Goal: Task Accomplishment & Management: Complete application form

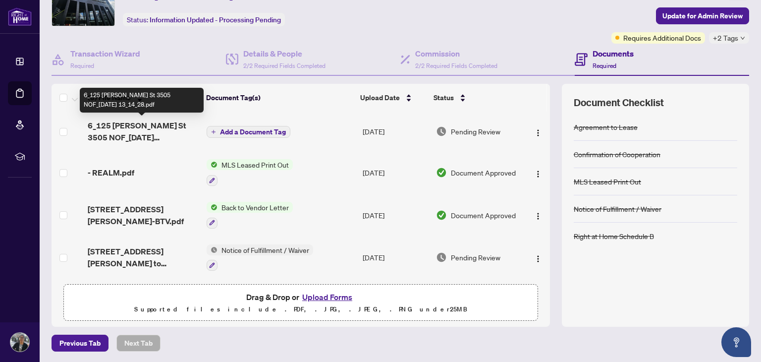
click at [143, 135] on span "6_125 [PERSON_NAME] St 3505 NOF_[DATE] 13_14_28.pdf" at bounding box center [143, 131] width 111 height 24
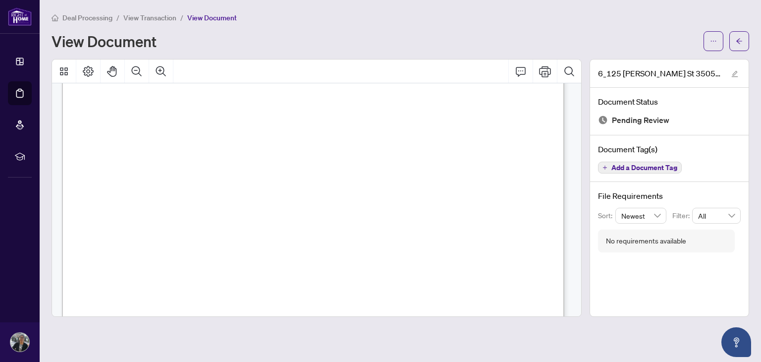
scroll to position [437, 0]
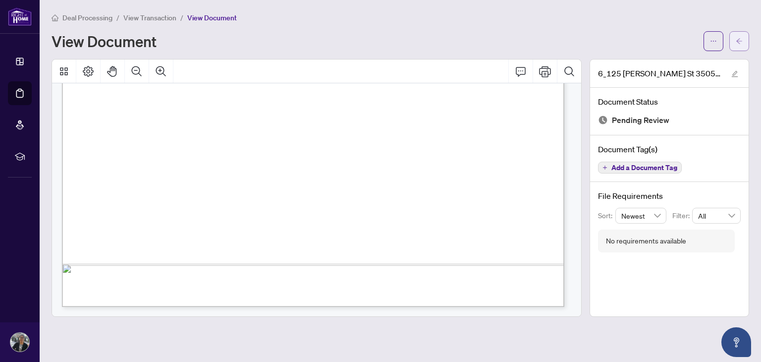
click at [743, 38] on button "button" at bounding box center [740, 41] width 20 height 20
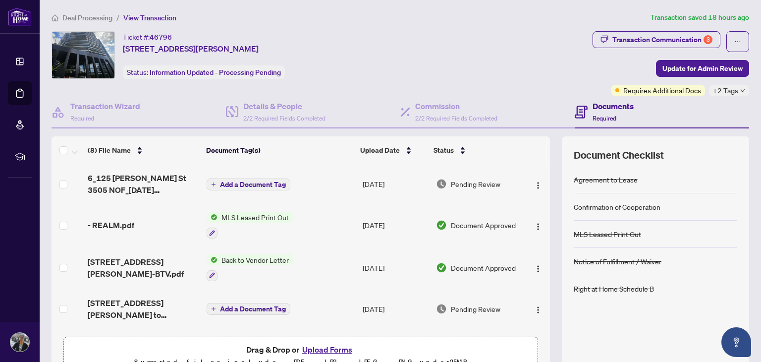
click at [247, 257] on span "Back to Vendor Letter" at bounding box center [255, 259] width 75 height 11
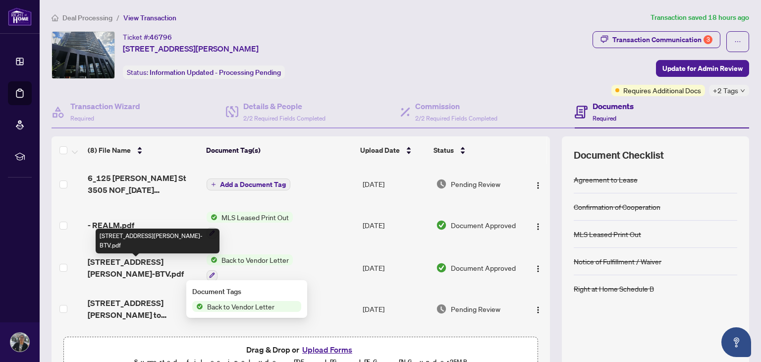
click at [114, 264] on span "[STREET_ADDRESS][PERSON_NAME]-BTV.pdf" at bounding box center [143, 268] width 111 height 24
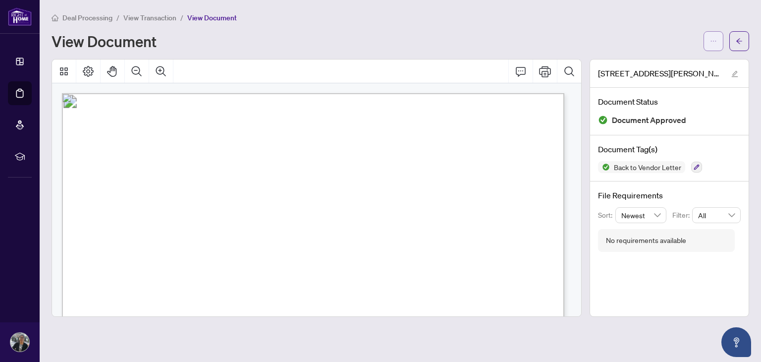
click at [711, 40] on icon "ellipsis" at bounding box center [713, 41] width 7 height 7
click at [661, 62] on span "Download" at bounding box center [677, 62] width 75 height 11
click at [740, 38] on icon "arrow-left" at bounding box center [740, 40] width 6 height 5
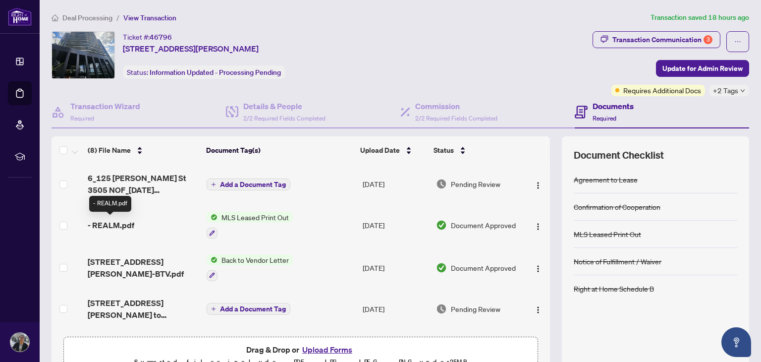
click at [123, 219] on span "- REALM.pdf" at bounding box center [111, 225] width 47 height 12
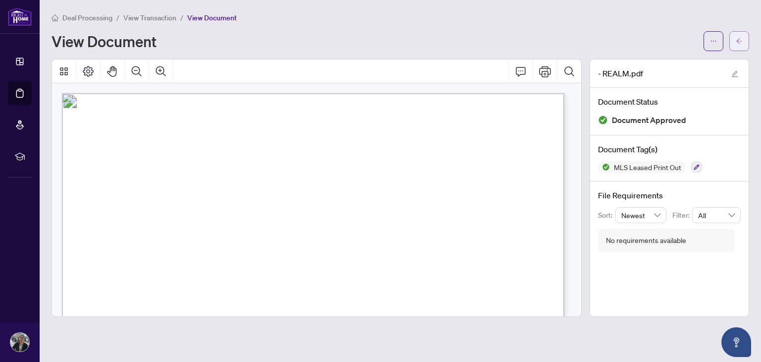
click at [740, 43] on icon "arrow-left" at bounding box center [740, 40] width 6 height 5
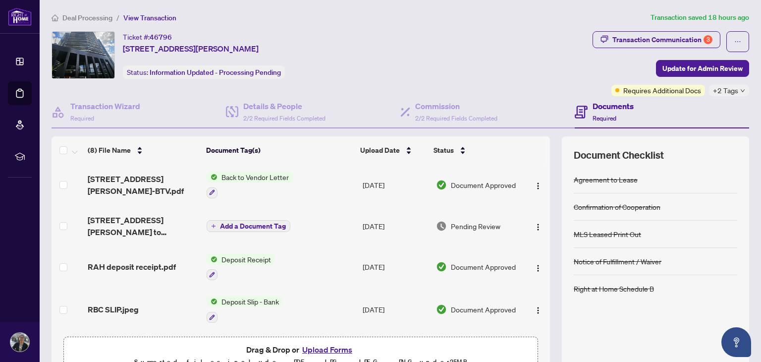
scroll to position [83, 0]
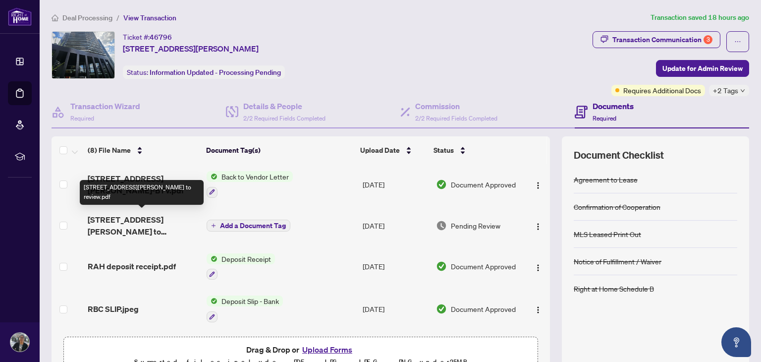
click at [134, 225] on span "[STREET_ADDRESS][PERSON_NAME] to review.pdf" at bounding box center [143, 226] width 111 height 24
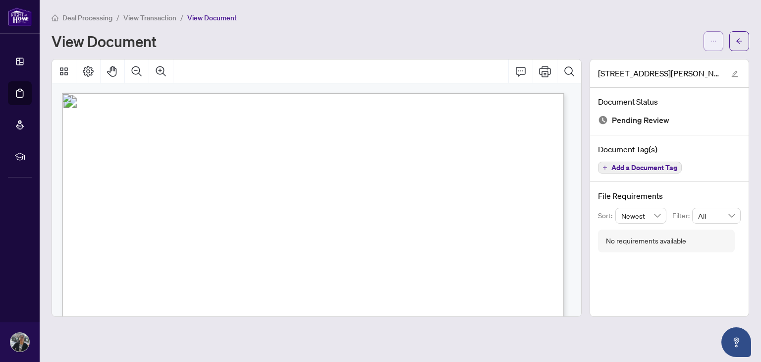
click at [708, 45] on button "button" at bounding box center [714, 41] width 20 height 20
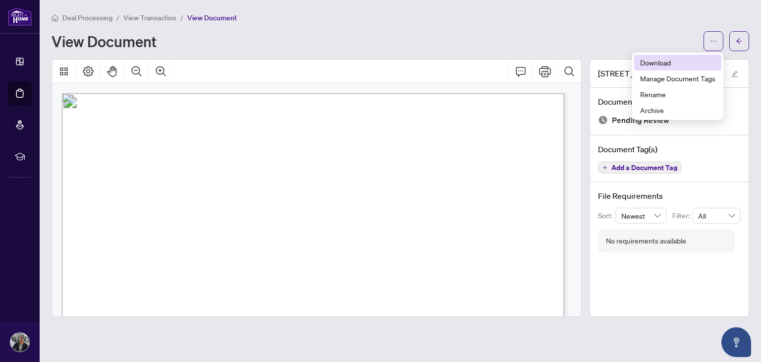
click at [659, 63] on span "Download" at bounding box center [677, 62] width 75 height 11
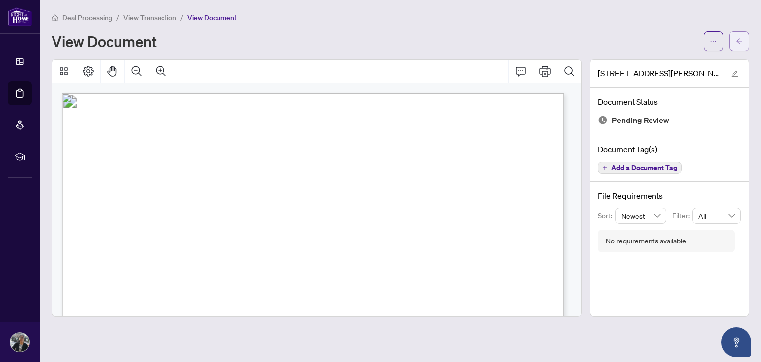
click at [737, 38] on icon "arrow-left" at bounding box center [739, 41] width 7 height 7
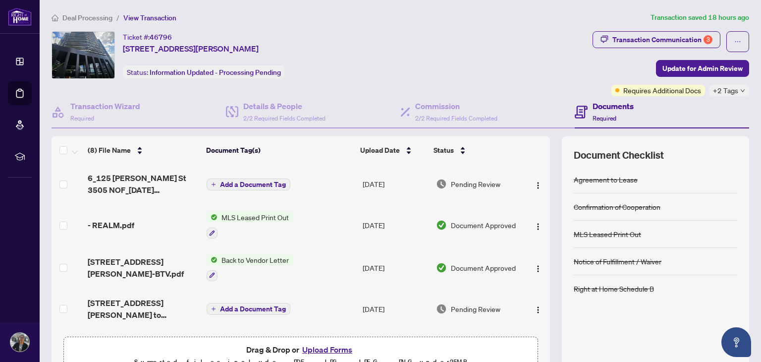
click at [604, 111] on h4 "Documents" at bounding box center [613, 106] width 41 height 12
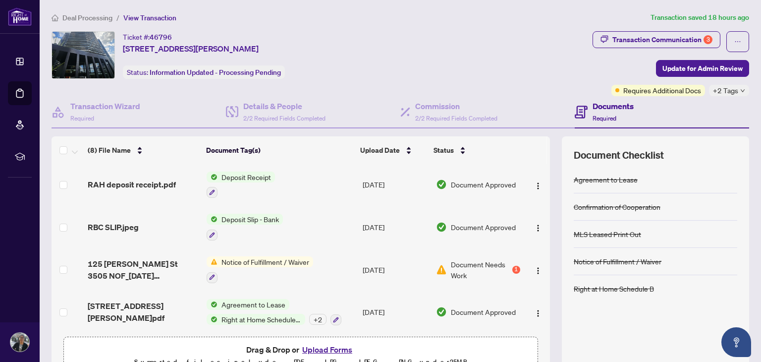
scroll to position [53, 0]
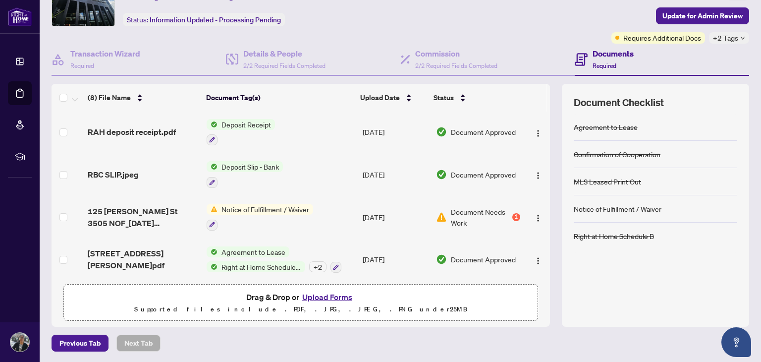
click at [334, 296] on button "Upload Forms" at bounding box center [327, 296] width 56 height 13
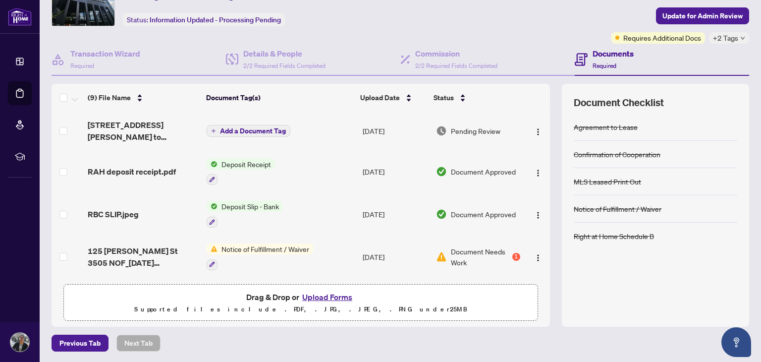
click at [260, 127] on span "Add a Document Tag" at bounding box center [253, 130] width 66 height 7
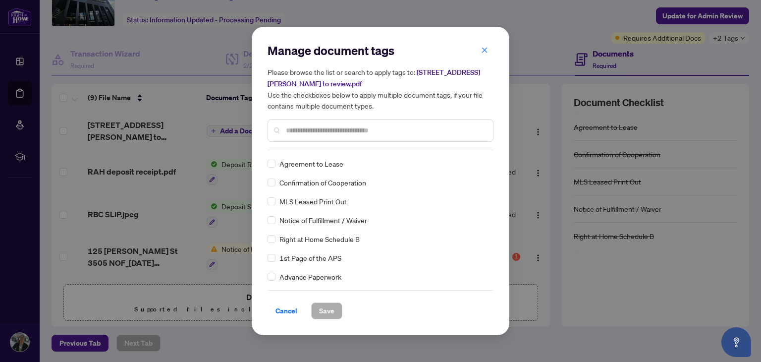
click at [334, 147] on div "Manage document tags Please browse the list or search to apply tags to: [STREET…" at bounding box center [381, 97] width 226 height 108
click at [349, 131] on input "text" at bounding box center [385, 130] width 199 height 11
type input "*****"
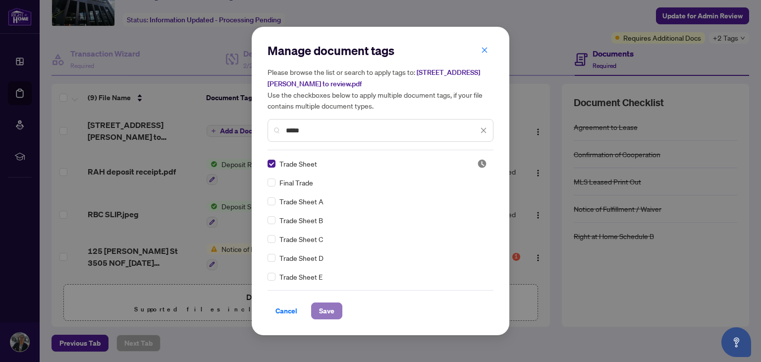
click at [319, 309] on span "Save" at bounding box center [326, 311] width 15 height 16
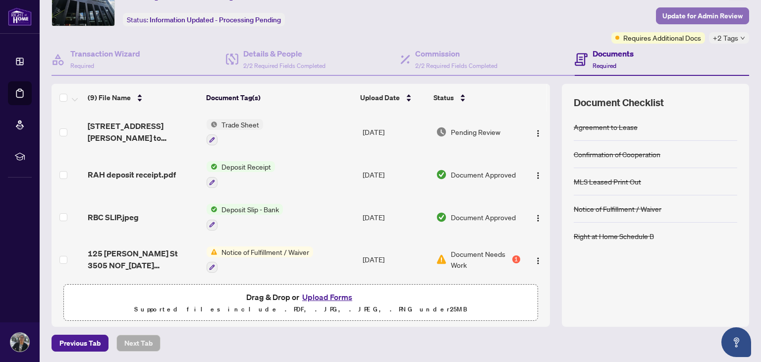
click at [699, 12] on span "Update for Admin Review" at bounding box center [703, 16] width 80 height 16
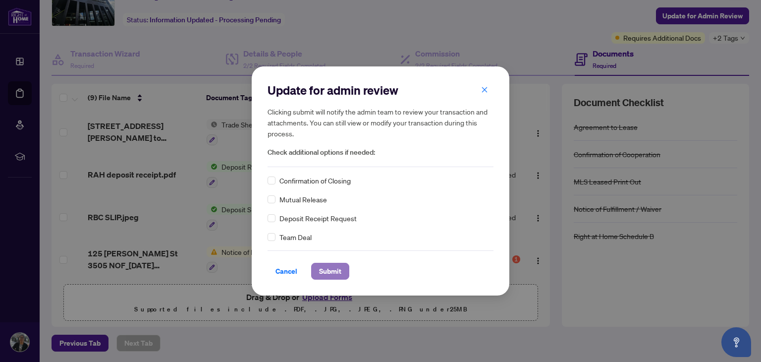
click at [332, 270] on span "Submit" at bounding box center [330, 271] width 22 height 16
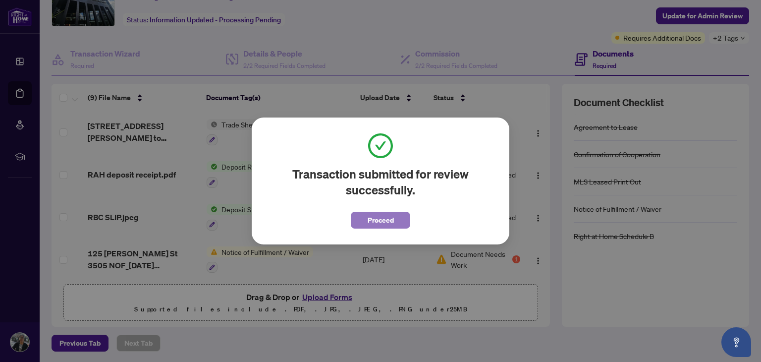
click at [398, 220] on button "Proceed" at bounding box center [380, 220] width 59 height 17
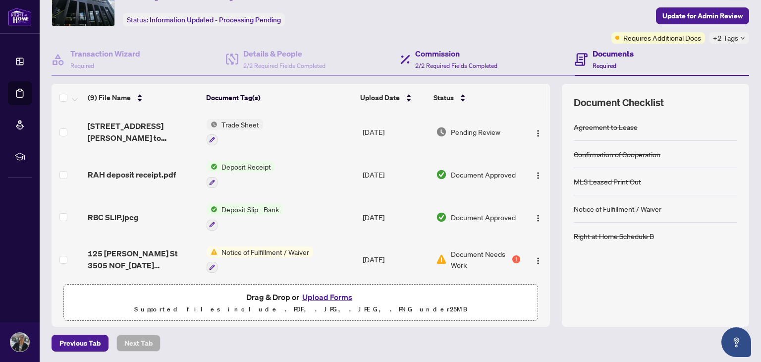
scroll to position [0, 0]
